Goal: Information Seeking & Learning: Learn about a topic

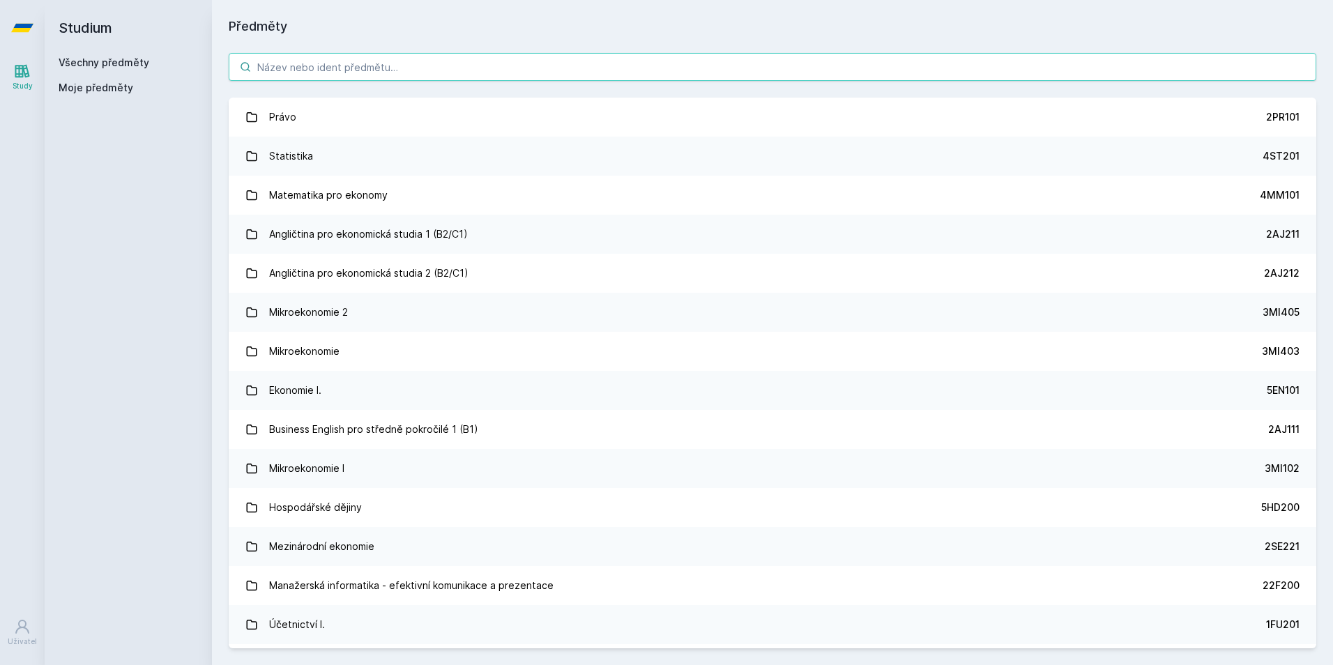
click at [548, 56] on input "search" at bounding box center [773, 67] width 1088 height 28
paste input "5"
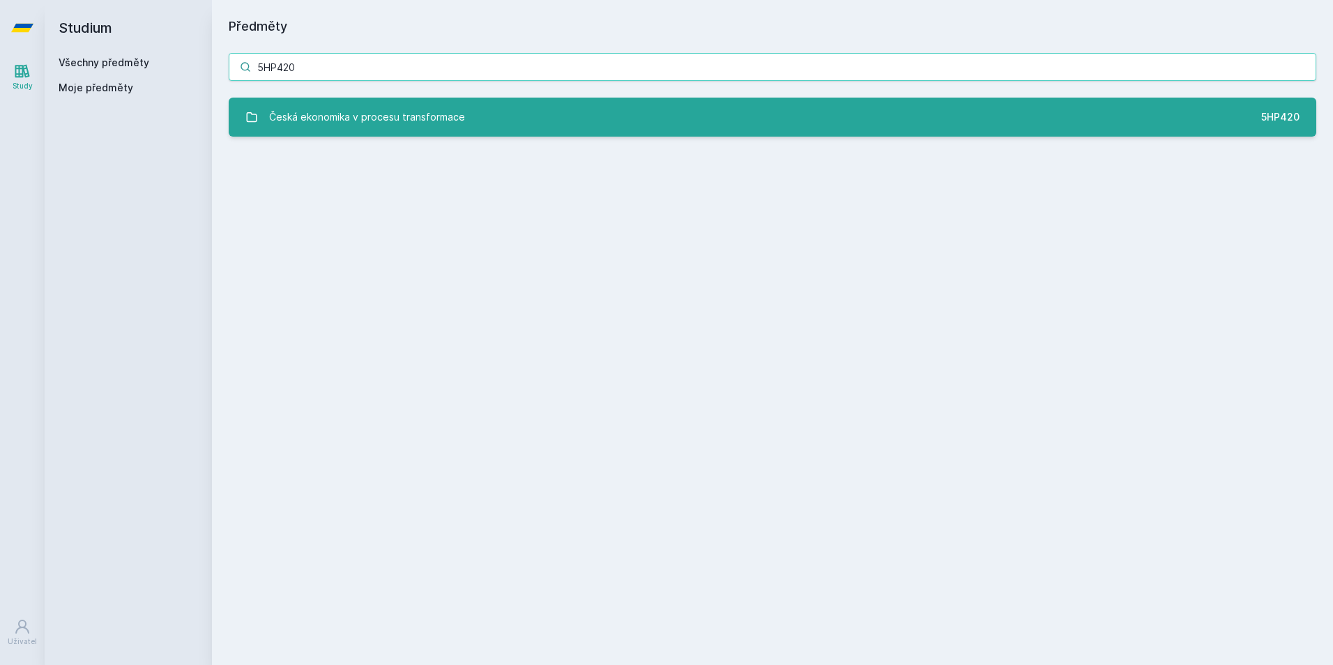
type input "5HP420"
click at [415, 122] on div "Česká ekonomika v procesu transformace" at bounding box center [367, 117] width 196 height 28
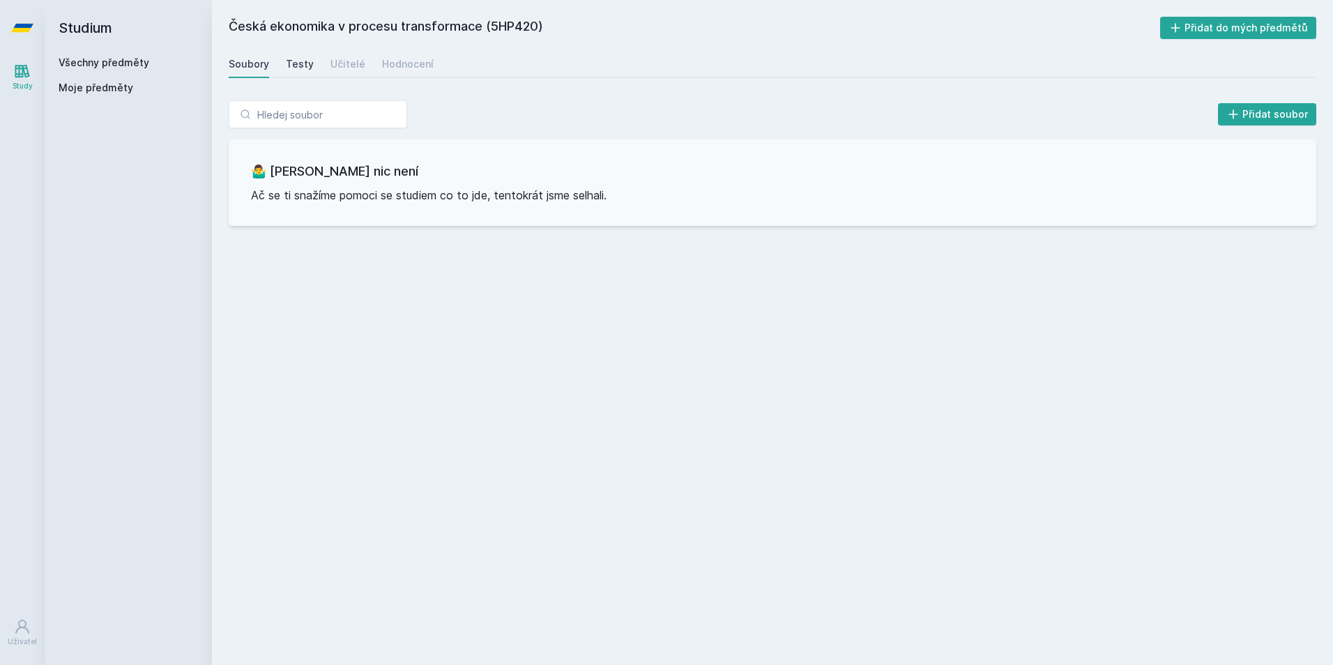
click at [300, 70] on div "Testy" at bounding box center [300, 64] width 28 height 14
